Goal: Information Seeking & Learning: Learn about a topic

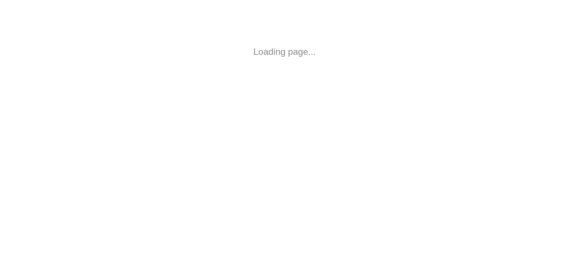
click at [295, 104] on html "Loading page..." at bounding box center [284, 52] width 569 height 104
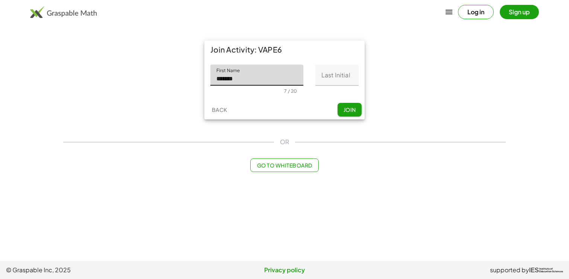
type input "*******"
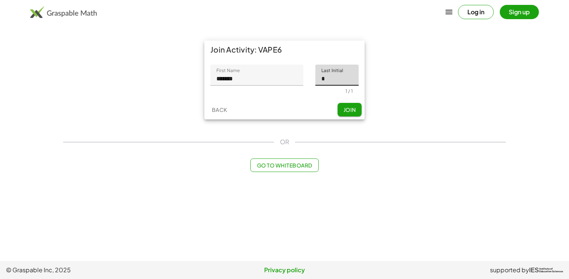
type input "*"
click at [354, 113] on button "Join" at bounding box center [349, 110] width 24 height 14
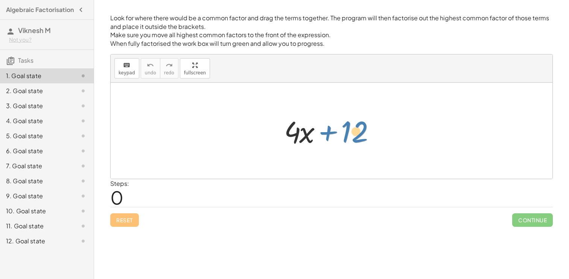
click at [353, 127] on div at bounding box center [334, 131] width 108 height 39
drag, startPoint x: 289, startPoint y: 131, endPoint x: 283, endPoint y: 131, distance: 5.6
click at [283, 131] on div at bounding box center [334, 131] width 108 height 39
drag, startPoint x: 290, startPoint y: 136, endPoint x: 343, endPoint y: 138, distance: 52.3
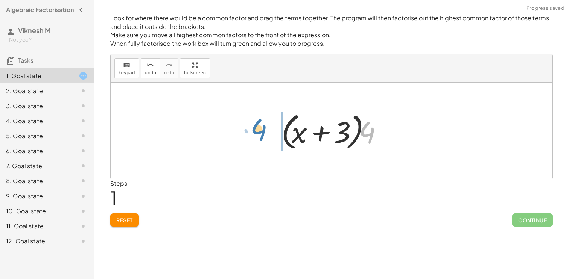
drag, startPoint x: 368, startPoint y: 132, endPoint x: 259, endPoint y: 129, distance: 109.1
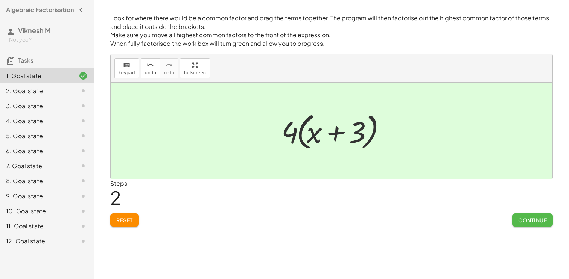
click at [521, 217] on span "Continue" at bounding box center [532, 220] width 29 height 7
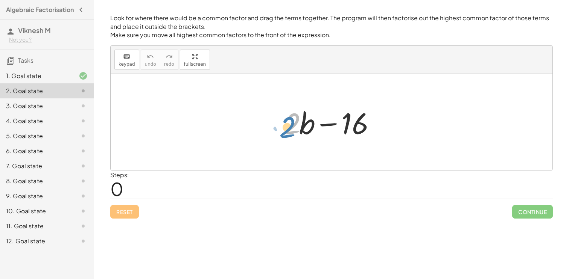
drag, startPoint x: 286, startPoint y: 126, endPoint x: 281, endPoint y: 129, distance: 5.4
click at [281, 129] on div at bounding box center [334, 122] width 108 height 39
drag, startPoint x: 353, startPoint y: 122, endPoint x: 293, endPoint y: 126, distance: 61.0
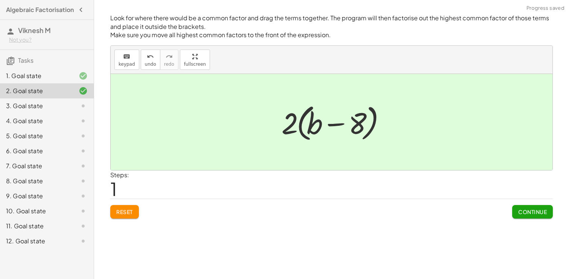
click at [530, 209] on span "Continue" at bounding box center [532, 212] width 29 height 7
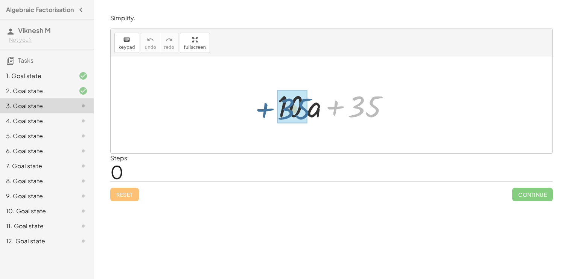
drag, startPoint x: 367, startPoint y: 108, endPoint x: 295, endPoint y: 110, distance: 72.6
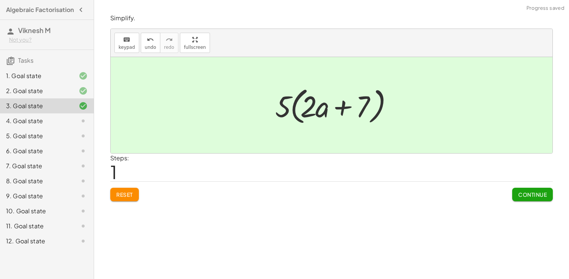
click at [519, 196] on span "Continue" at bounding box center [532, 194] width 29 height 7
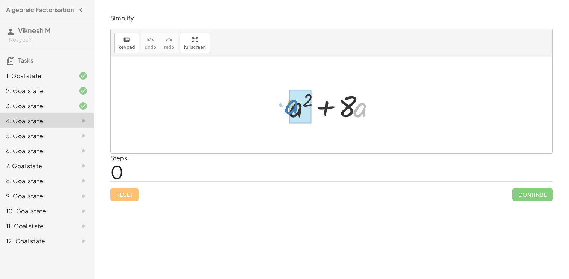
drag, startPoint x: 363, startPoint y: 112, endPoint x: 295, endPoint y: 109, distance: 68.5
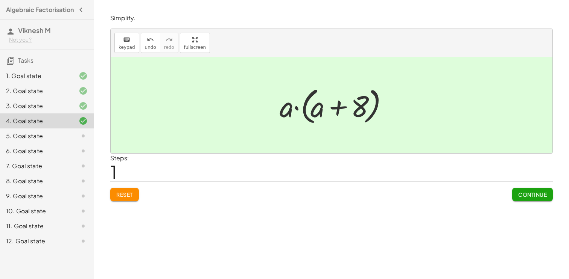
click at [525, 192] on span "Continue" at bounding box center [532, 194] width 29 height 7
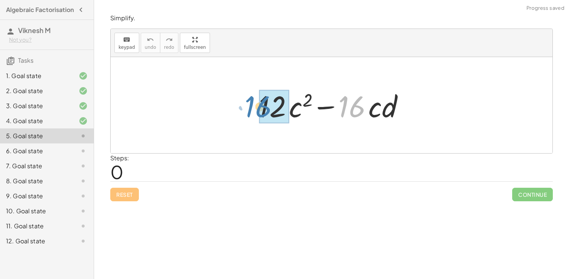
drag, startPoint x: 350, startPoint y: 108, endPoint x: 256, endPoint y: 108, distance: 93.3
click at [256, 108] on div at bounding box center [334, 105] width 159 height 39
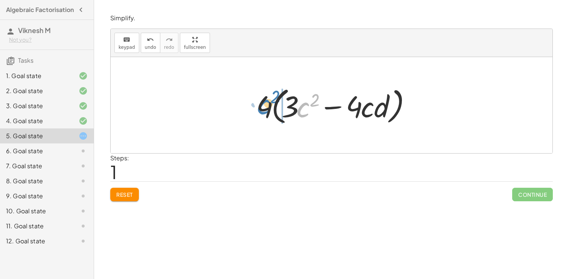
drag, startPoint x: 301, startPoint y: 112, endPoint x: 263, endPoint y: 109, distance: 38.1
click at [263, 109] on div at bounding box center [334, 105] width 164 height 43
drag, startPoint x: 288, startPoint y: 111, endPoint x: 268, endPoint y: 108, distance: 20.2
click at [268, 108] on div at bounding box center [334, 105] width 164 height 43
drag, startPoint x: 264, startPoint y: 108, endPoint x: 288, endPoint y: 108, distance: 24.8
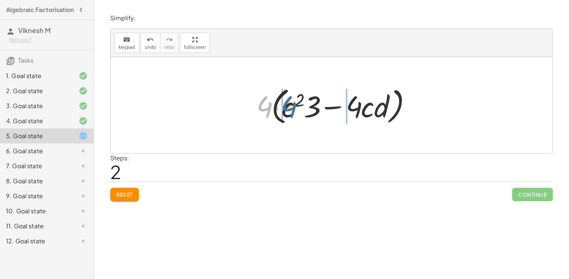
click at [288, 108] on div at bounding box center [334, 105] width 164 height 43
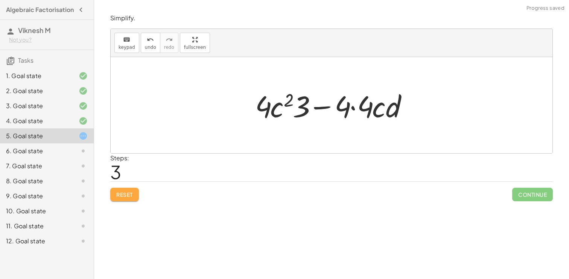
click at [120, 196] on span "Reset" at bounding box center [124, 194] width 17 height 7
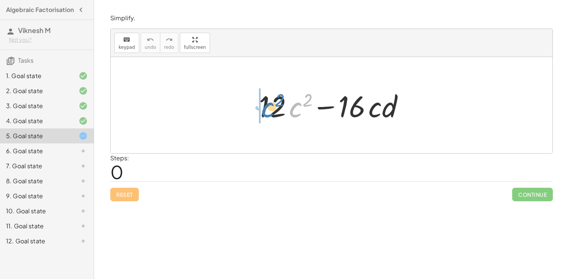
drag, startPoint x: 294, startPoint y: 103, endPoint x: 266, endPoint y: 103, distance: 27.8
click at [266, 103] on div at bounding box center [334, 105] width 159 height 39
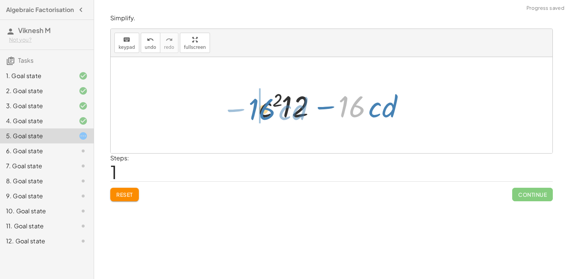
drag, startPoint x: 353, startPoint y: 110, endPoint x: 265, endPoint y: 112, distance: 87.6
click at [265, 112] on div at bounding box center [334, 105] width 159 height 39
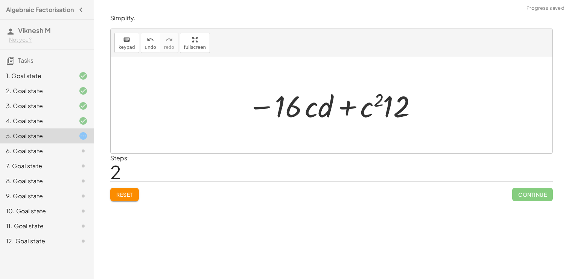
click at [120, 188] on div "Reset Continue" at bounding box center [331, 192] width 442 height 20
click at [121, 193] on span "Reset" at bounding box center [124, 194] width 17 height 7
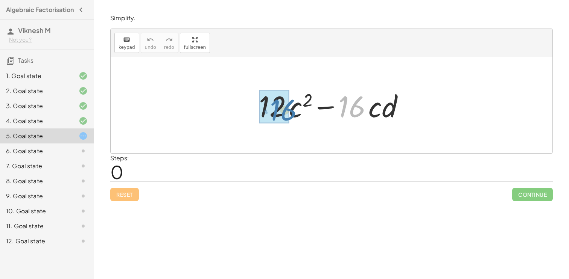
drag, startPoint x: 358, startPoint y: 105, endPoint x: 286, endPoint y: 108, distance: 72.3
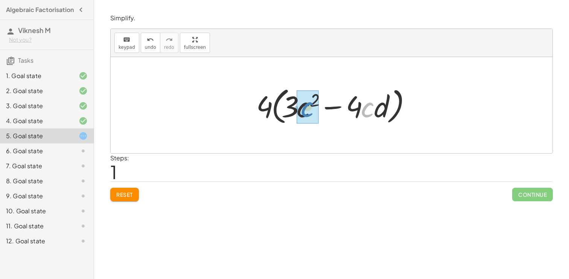
drag, startPoint x: 365, startPoint y: 112, endPoint x: 305, endPoint y: 111, distance: 60.2
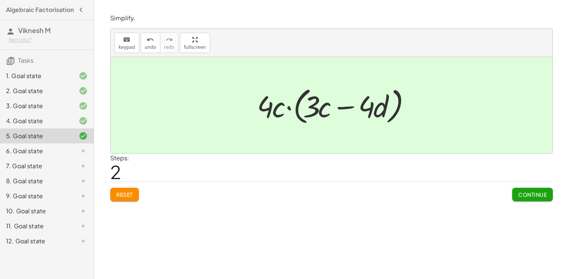
click at [525, 195] on span "Continue" at bounding box center [532, 194] width 29 height 7
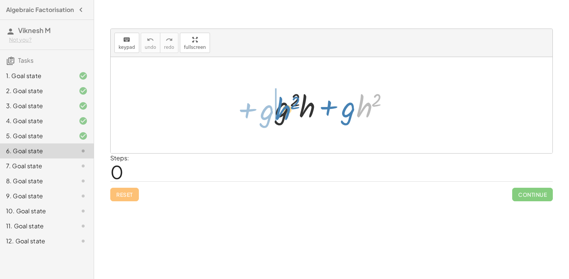
drag, startPoint x: 360, startPoint y: 111, endPoint x: 279, endPoint y: 113, distance: 81.3
click at [279, 113] on div at bounding box center [334, 105] width 126 height 39
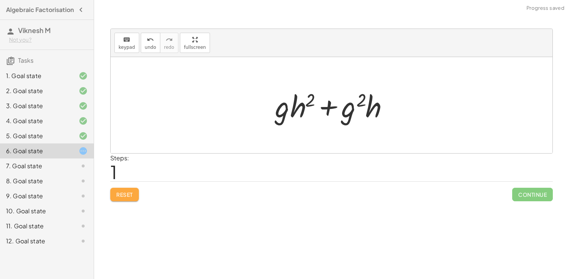
click at [126, 190] on button "Reset" at bounding box center [124, 195] width 29 height 14
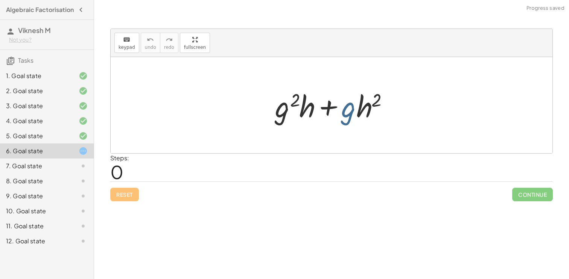
click at [350, 112] on div at bounding box center [334, 105] width 126 height 39
drag, startPoint x: 281, startPoint y: 114, endPoint x: 349, endPoint y: 115, distance: 67.7
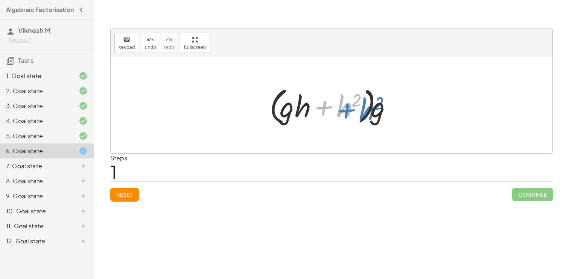
drag, startPoint x: 346, startPoint y: 112, endPoint x: 369, endPoint y: 115, distance: 22.8
click at [369, 115] on div at bounding box center [333, 105] width 137 height 43
click at [122, 192] on span "Reset" at bounding box center [124, 194] width 17 height 7
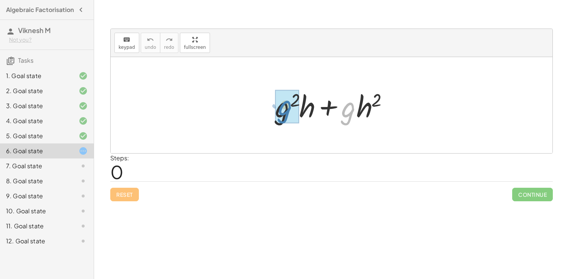
drag, startPoint x: 349, startPoint y: 112, endPoint x: 285, endPoint y: 110, distance: 63.2
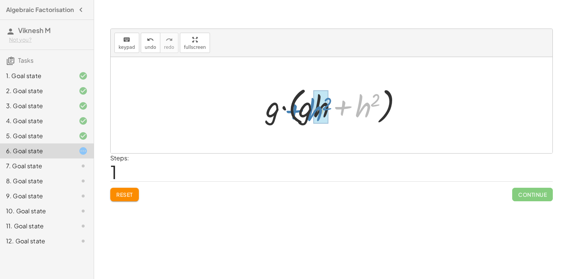
drag, startPoint x: 362, startPoint y: 111, endPoint x: 316, endPoint y: 114, distance: 46.4
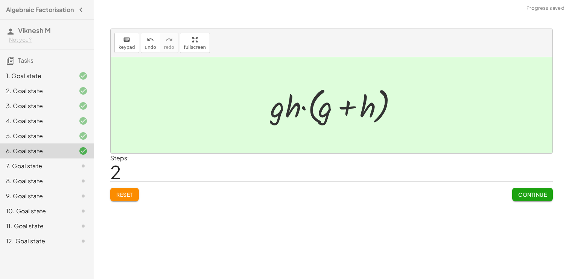
click at [525, 196] on span "Continue" at bounding box center [532, 194] width 29 height 7
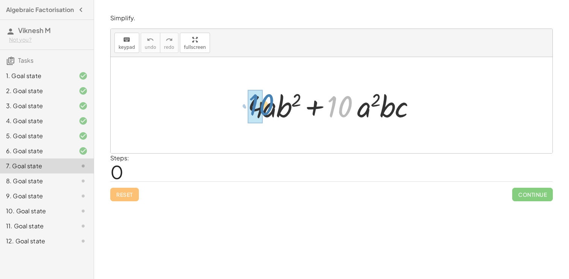
drag, startPoint x: 343, startPoint y: 110, endPoint x: 264, endPoint y: 108, distance: 79.0
click at [264, 108] on div at bounding box center [334, 105] width 181 height 39
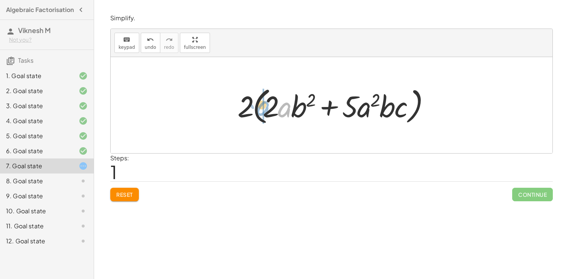
drag, startPoint x: 284, startPoint y: 110, endPoint x: 260, endPoint y: 109, distance: 24.1
click at [260, 109] on div at bounding box center [334, 105] width 201 height 43
click at [127, 196] on span "Reset" at bounding box center [124, 194] width 17 height 7
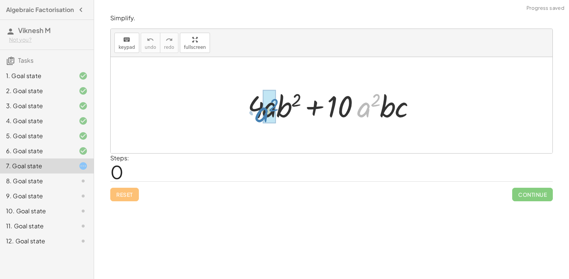
drag, startPoint x: 365, startPoint y: 108, endPoint x: 264, endPoint y: 112, distance: 101.2
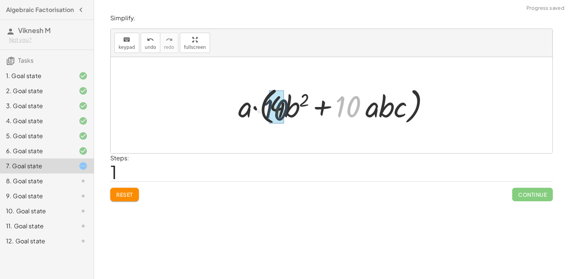
drag, startPoint x: 346, startPoint y: 109, endPoint x: 273, endPoint y: 111, distance: 72.6
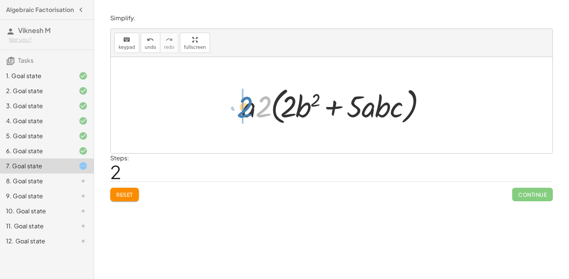
drag, startPoint x: 264, startPoint y: 114, endPoint x: 245, endPoint y: 114, distance: 18.8
click at [245, 114] on div at bounding box center [334, 105] width 192 height 43
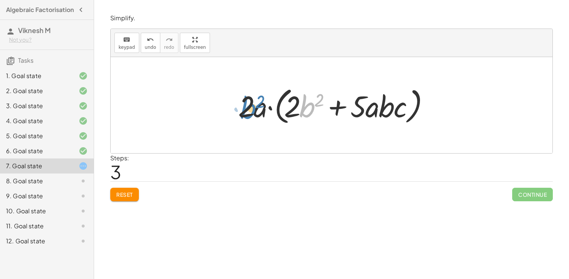
drag, startPoint x: 307, startPoint y: 106, endPoint x: 249, endPoint y: 108, distance: 57.9
click at [249, 108] on div at bounding box center [334, 105] width 200 height 43
drag, startPoint x: 386, startPoint y: 111, endPoint x: 309, endPoint y: 114, distance: 76.8
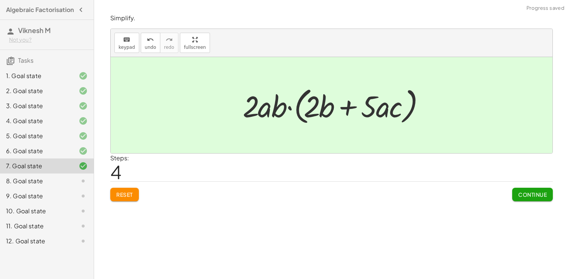
click at [529, 190] on button "Continue" at bounding box center [532, 195] width 41 height 14
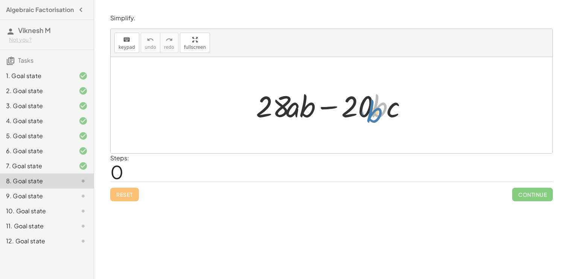
click at [379, 113] on div at bounding box center [334, 105] width 165 height 39
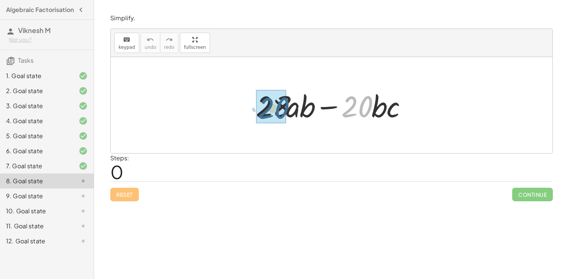
drag, startPoint x: 357, startPoint y: 107, endPoint x: 268, endPoint y: 107, distance: 89.5
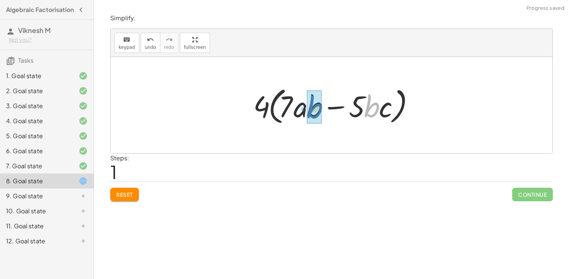
drag, startPoint x: 371, startPoint y: 107, endPoint x: 324, endPoint y: 110, distance: 47.1
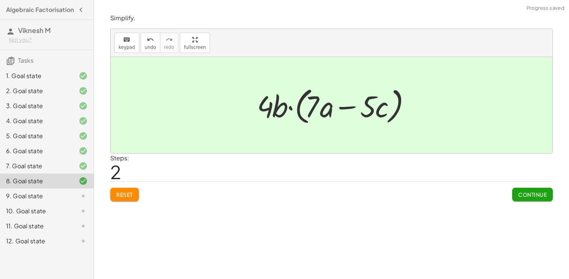
click at [531, 194] on span "Continue" at bounding box center [532, 194] width 29 height 7
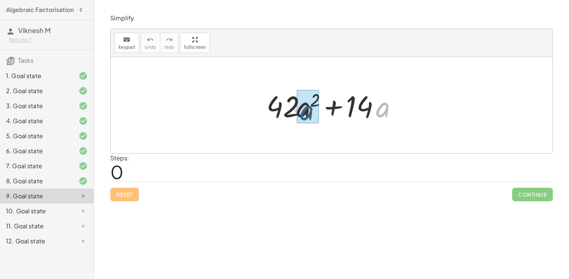
drag, startPoint x: 385, startPoint y: 114, endPoint x: 308, endPoint y: 117, distance: 77.1
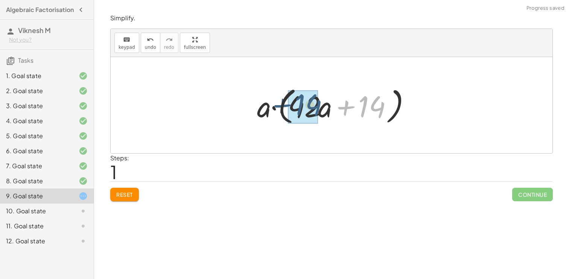
drag, startPoint x: 371, startPoint y: 108, endPoint x: 304, endPoint y: 106, distance: 67.3
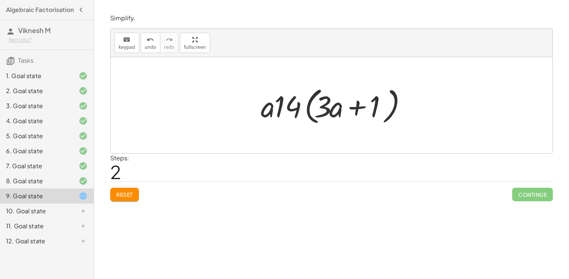
click at [126, 191] on button "Reset" at bounding box center [124, 195] width 29 height 14
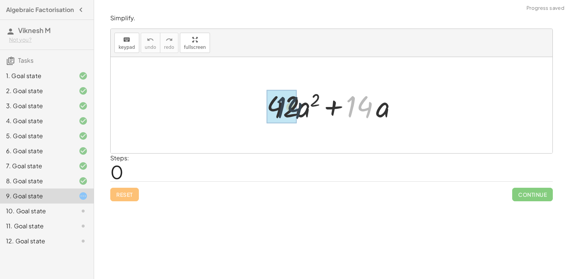
drag, startPoint x: 356, startPoint y: 106, endPoint x: 289, endPoint y: 105, distance: 67.7
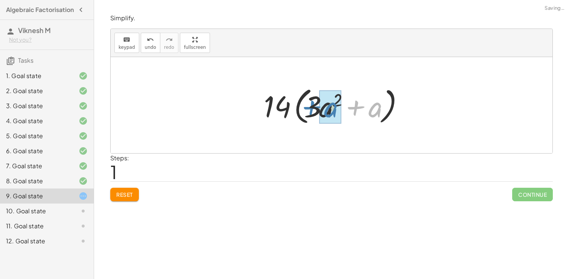
drag, startPoint x: 373, startPoint y: 109, endPoint x: 329, endPoint y: 109, distance: 44.0
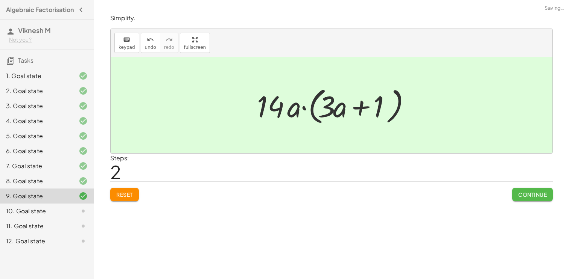
click at [522, 194] on span "Continue" at bounding box center [532, 194] width 29 height 7
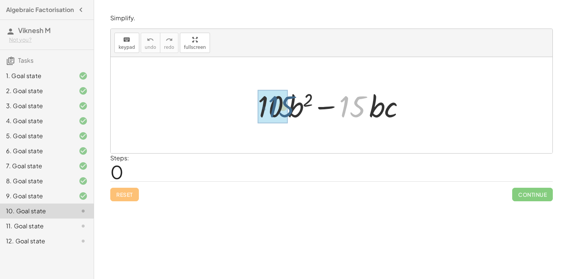
drag, startPoint x: 347, startPoint y: 111, endPoint x: 270, endPoint y: 110, distance: 77.5
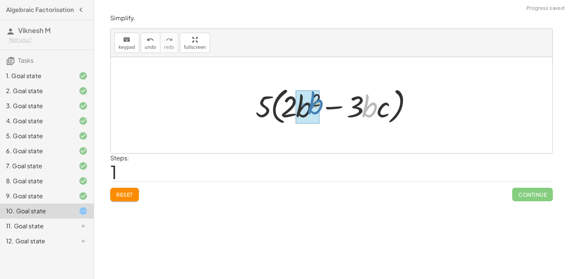
drag, startPoint x: 371, startPoint y: 112, endPoint x: 324, endPoint y: 109, distance: 46.7
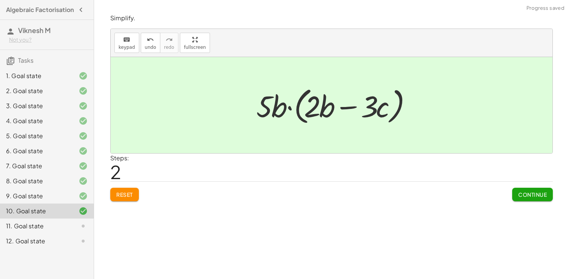
click at [534, 198] on span "Continue" at bounding box center [532, 194] width 29 height 7
